Goal: Task Accomplishment & Management: Manage account settings

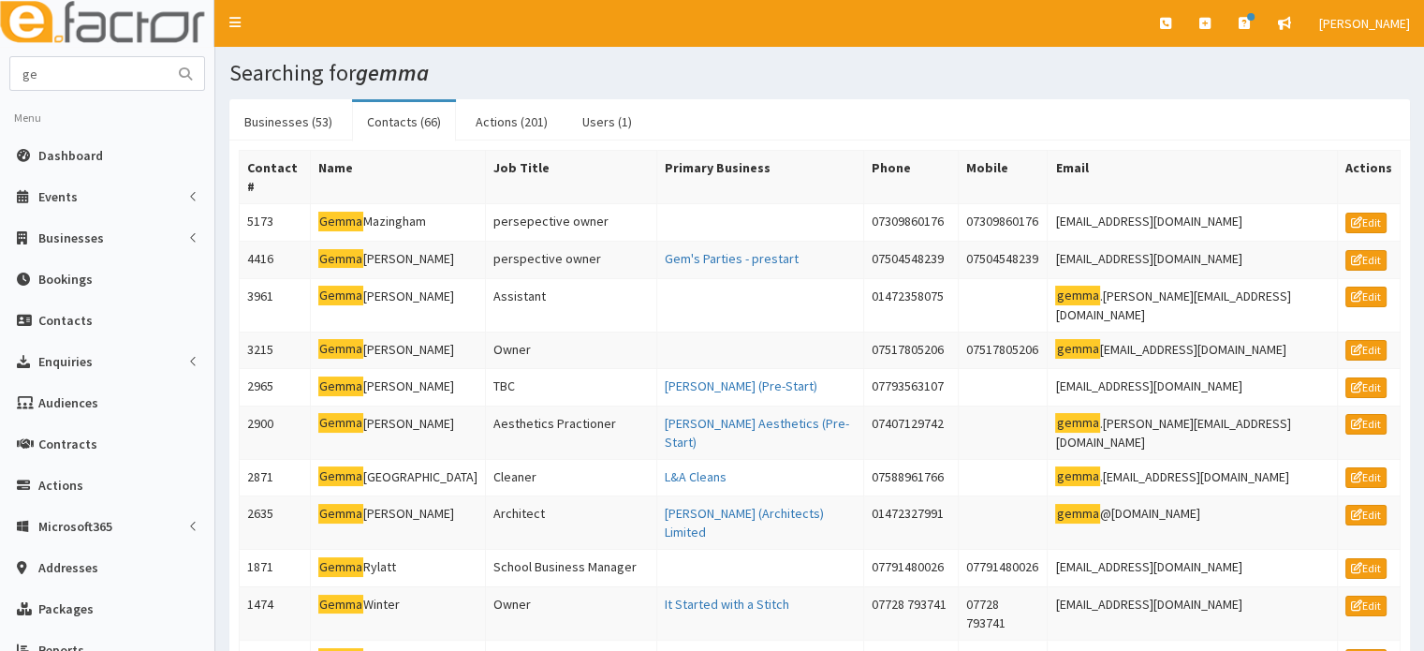
type input "g"
type input "[PERSON_NAME]"
click at [167, 57] on button "submit" at bounding box center [185, 73] width 37 height 33
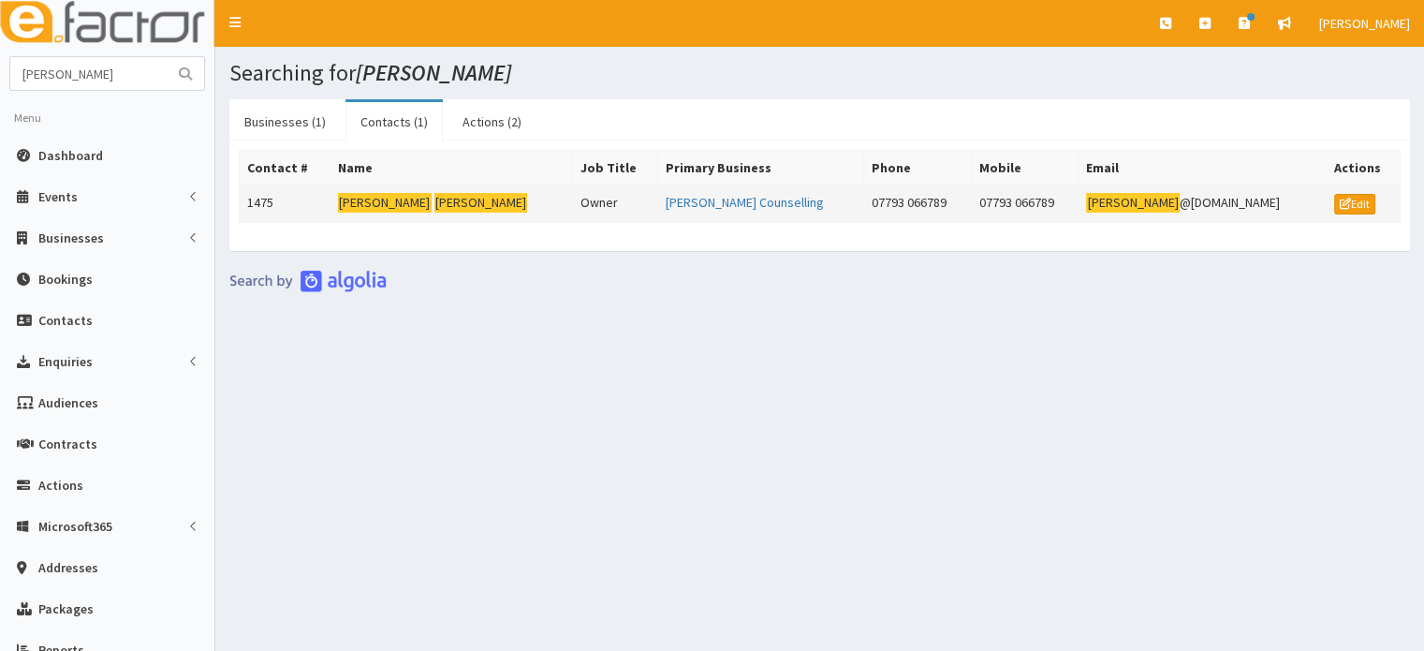
click at [434, 205] on mark "Woodhouse" at bounding box center [481, 203] width 94 height 20
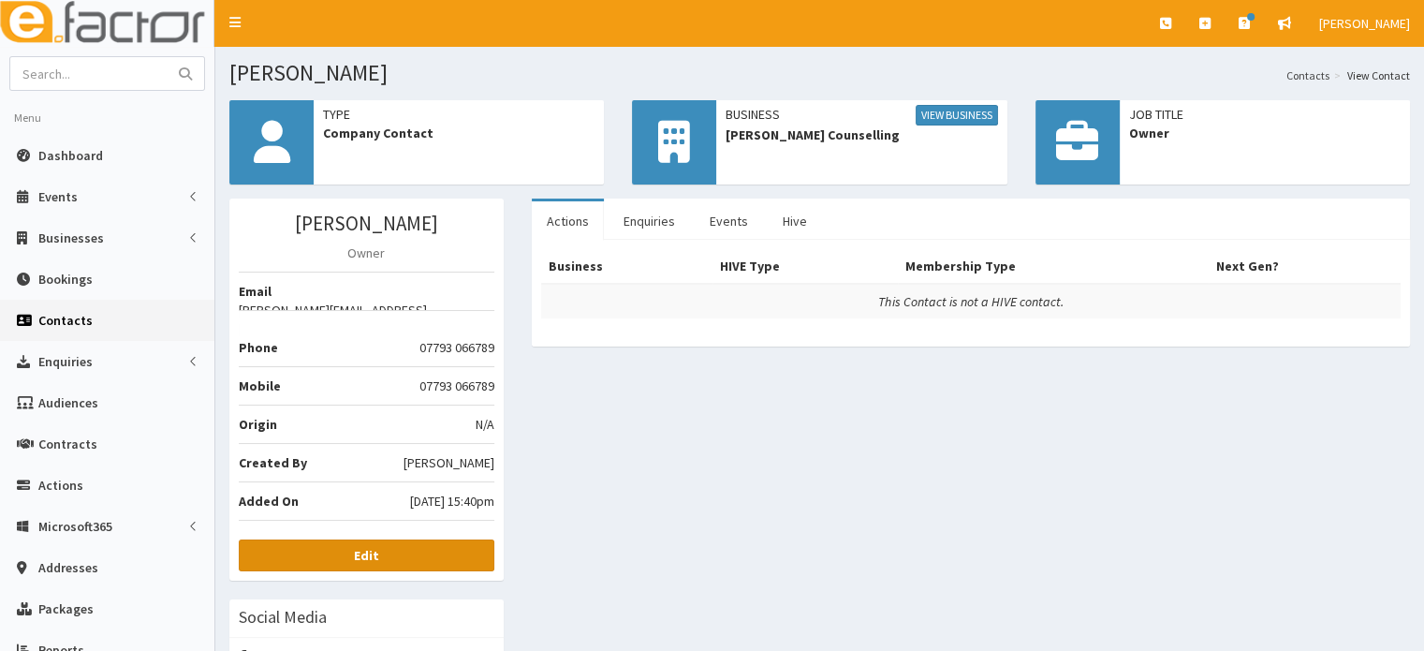
click at [434, 539] on link "Edit" at bounding box center [367, 555] width 256 height 32
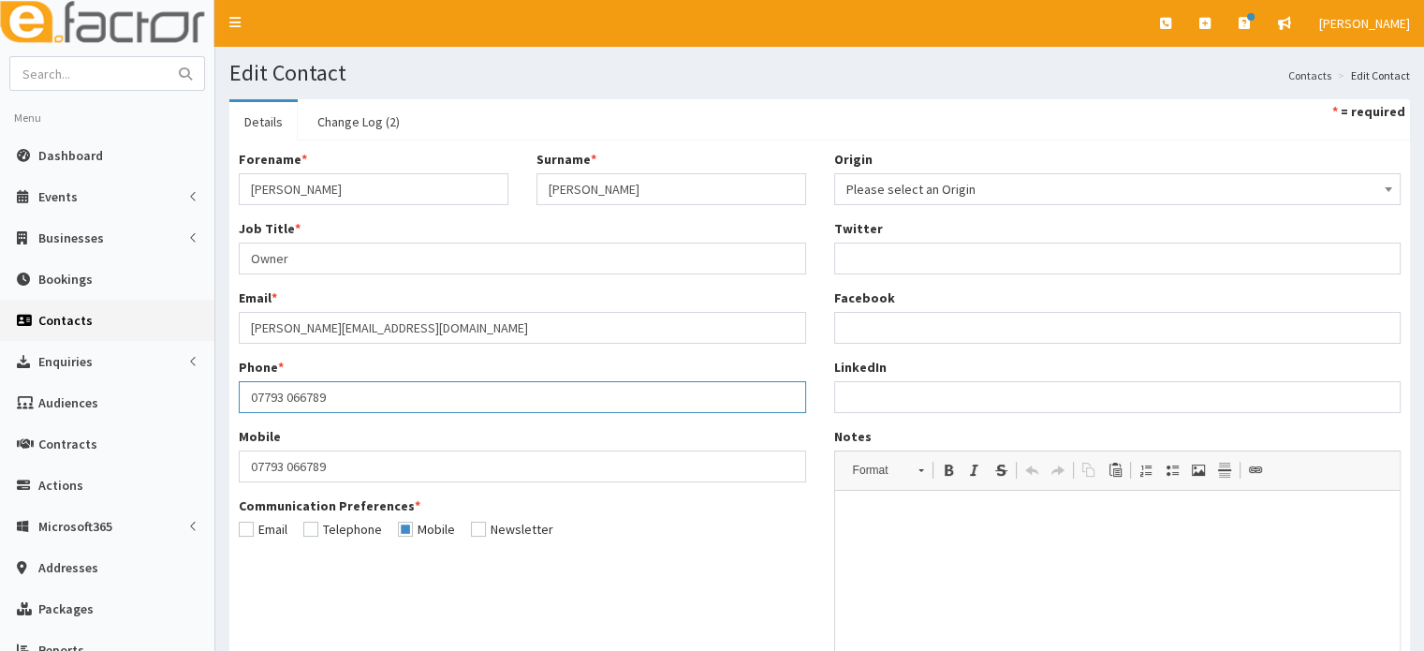
click at [367, 398] on input "07793 066789" at bounding box center [522, 397] width 567 height 32
type input "07505 705821"
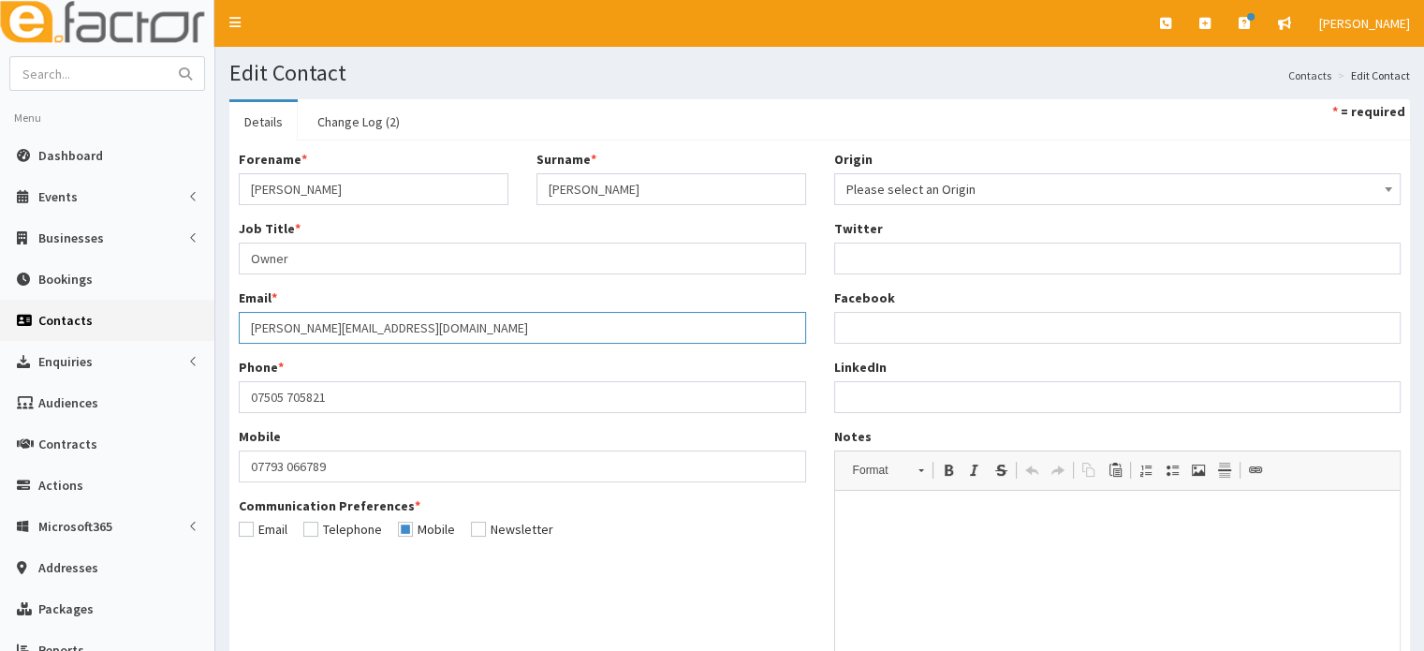
click at [393, 325] on input "amanda@chatcounselling.co.uk" at bounding box center [522, 328] width 567 height 32
click at [430, 329] on input "amanda@chatcounselling.co.uk" at bounding box center [522, 328] width 567 height 32
click at [447, 329] on input "amanda@chatcounselling.co.uk" at bounding box center [522, 328] width 567 height 32
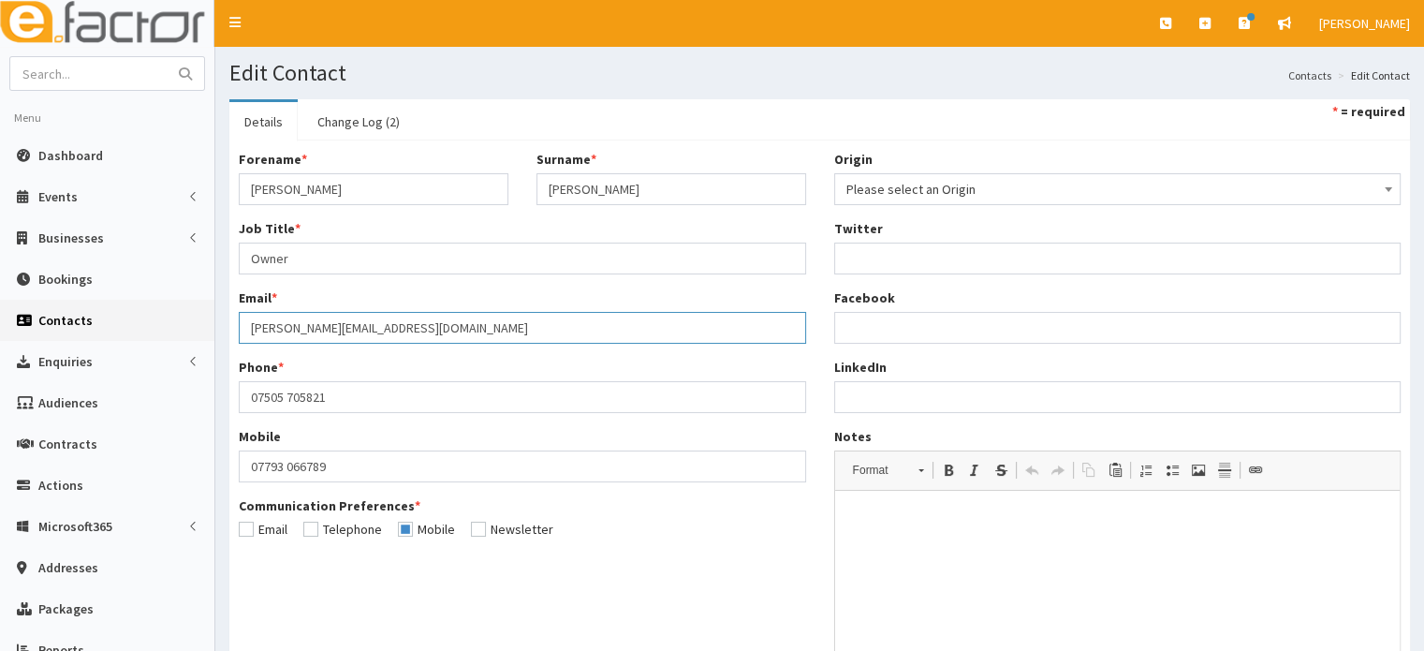
click at [447, 329] on input "amanda@chatcounselling.co.uk" at bounding box center [522, 328] width 567 height 32
click at [421, 326] on input "amanda@chatcounselling.co.uk" at bounding box center [522, 328] width 567 height 32
type input "[EMAIL_ADDRESS][DOMAIN_NAME]"
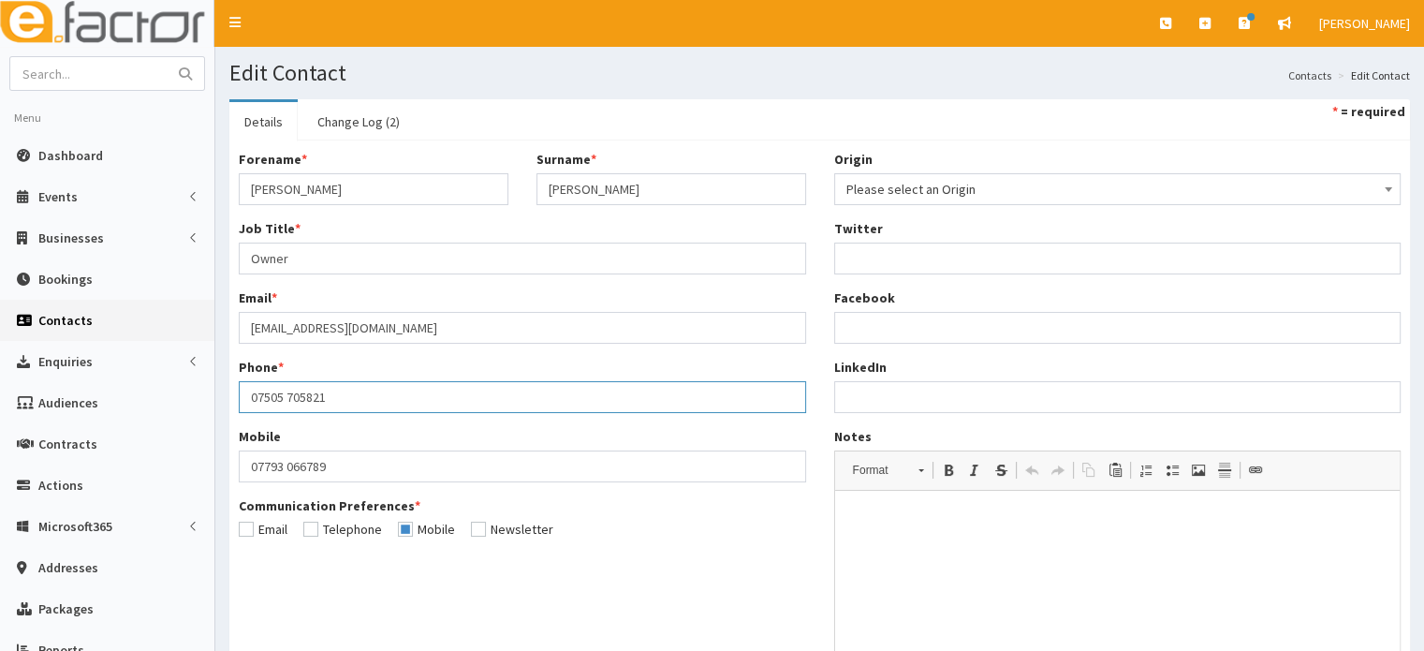
click at [305, 400] on input "07505 705821" at bounding box center [522, 397] width 567 height 32
click at [344, 457] on input "07793 066789" at bounding box center [522, 466] width 567 height 32
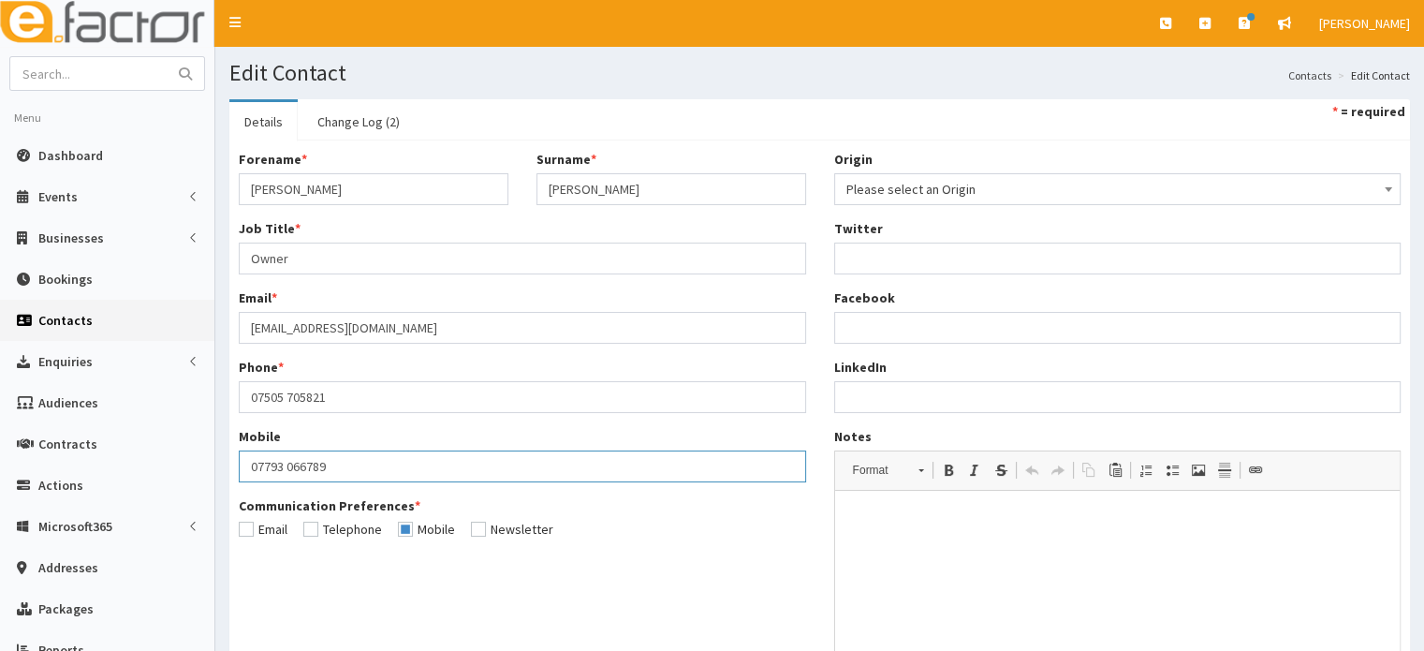
click at [344, 457] on input "07793 066789" at bounding box center [522, 466] width 567 height 32
paste input "505 705821"
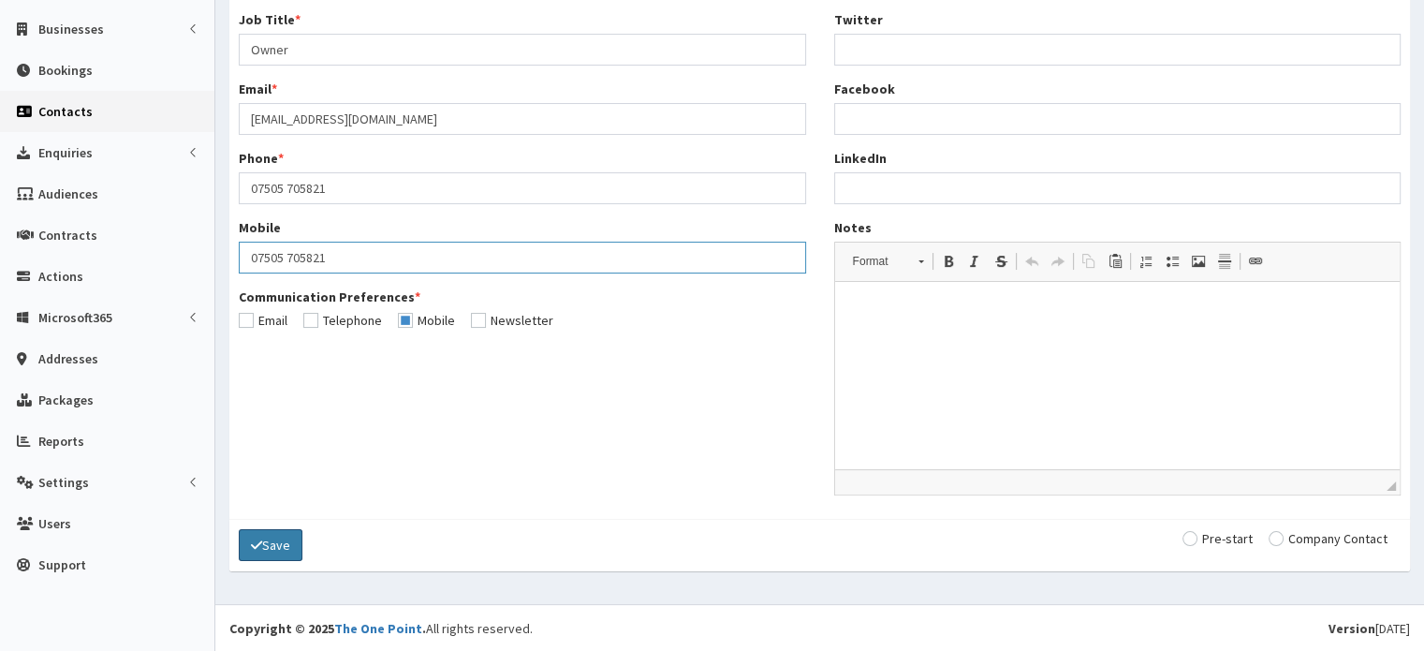
type input "07505 705821"
click at [268, 540] on button "Save" at bounding box center [271, 545] width 64 height 32
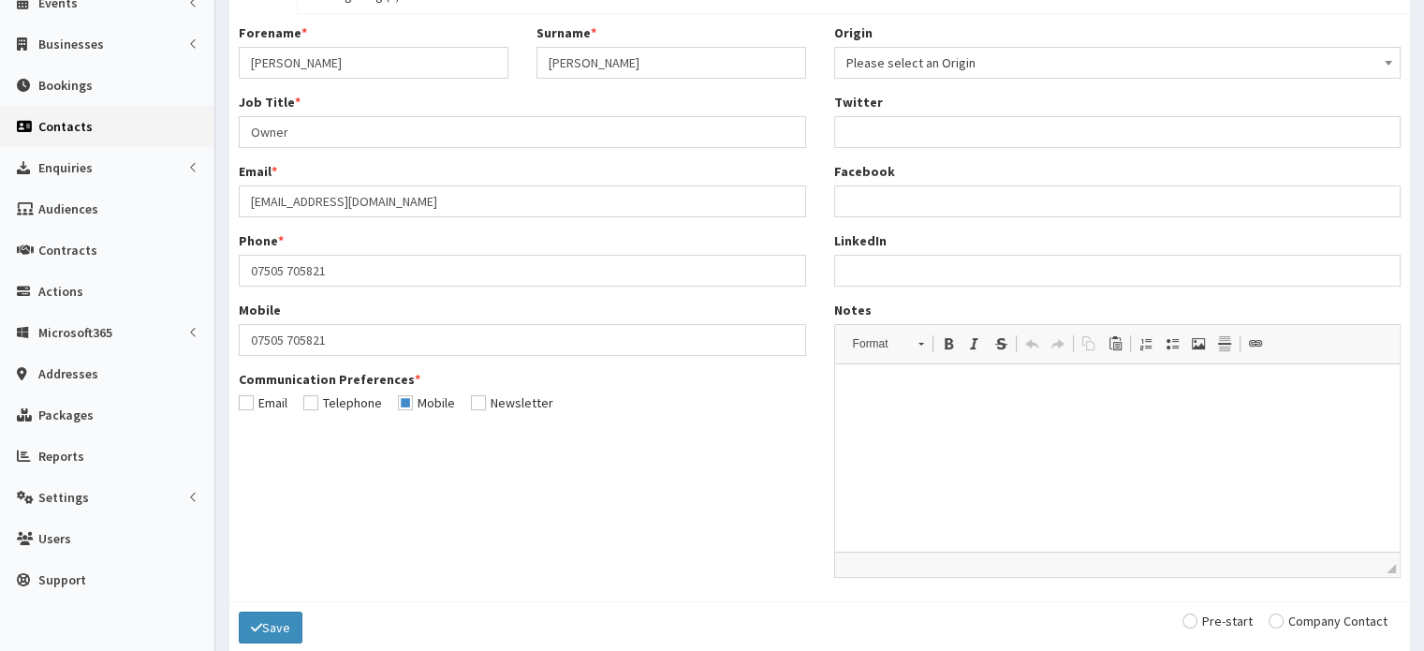
scroll to position [275, 0]
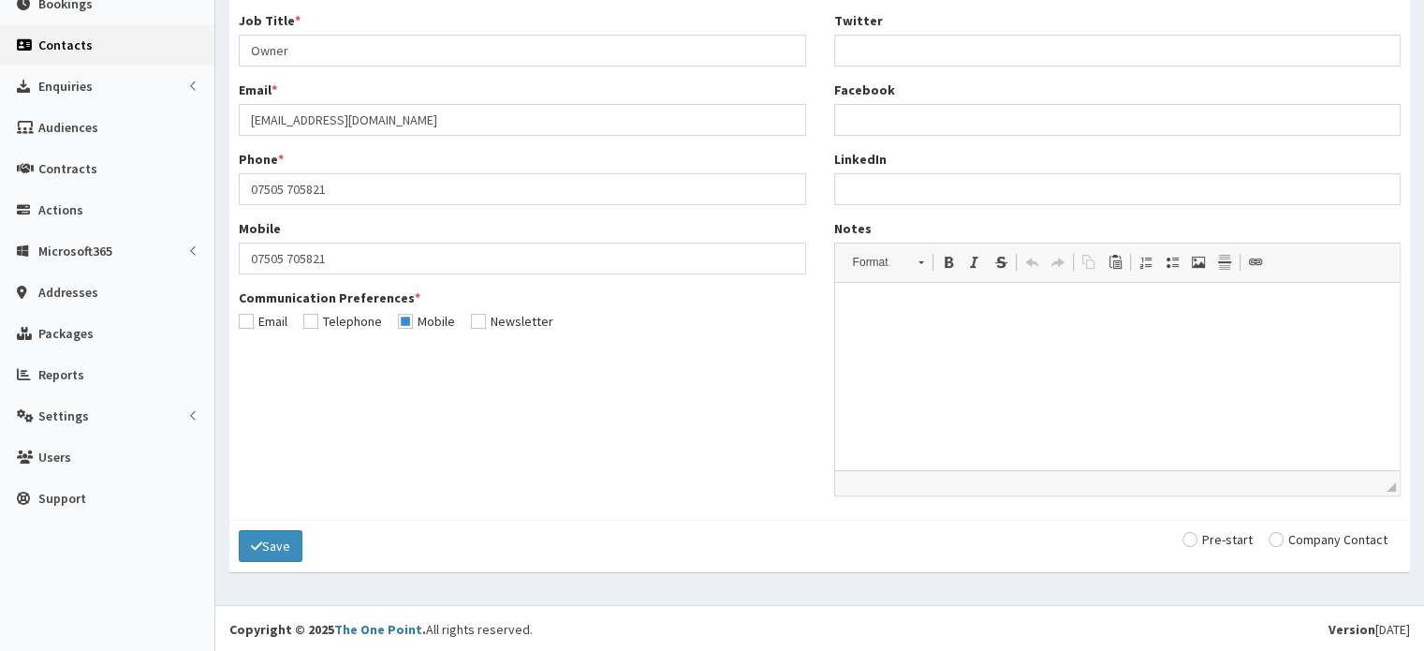
click at [1286, 542] on input "radio" at bounding box center [1327, 539] width 119 height 13
radio input "true"
click at [295, 556] on button "Save" at bounding box center [271, 546] width 64 height 32
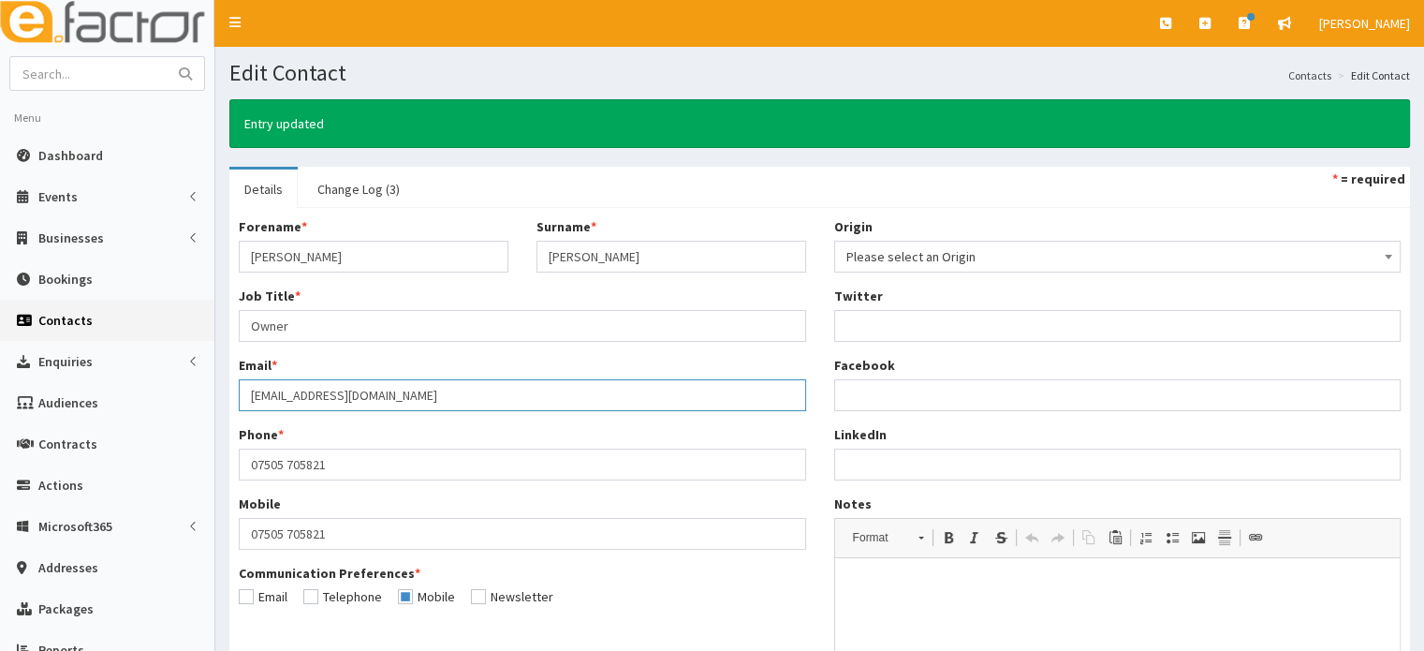
click at [479, 401] on input "[EMAIL_ADDRESS][DOMAIN_NAME]" at bounding box center [522, 395] width 567 height 32
